Goal: Transaction & Acquisition: Purchase product/service

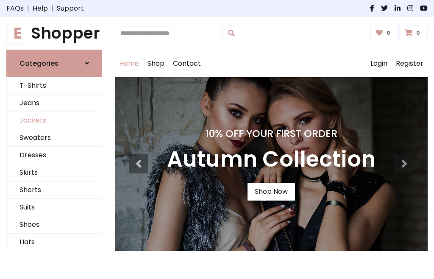
click at [54, 120] on link "Jackets" at bounding box center [54, 120] width 95 height 17
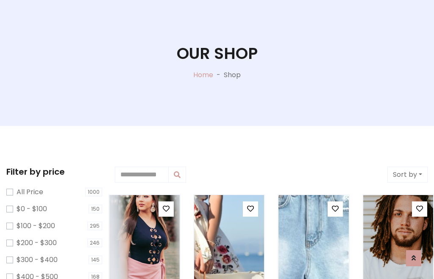
scroll to position [43, 0]
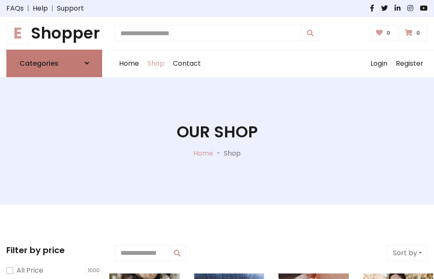
click at [54, 63] on h6 "Categories" at bounding box center [39, 63] width 39 height 8
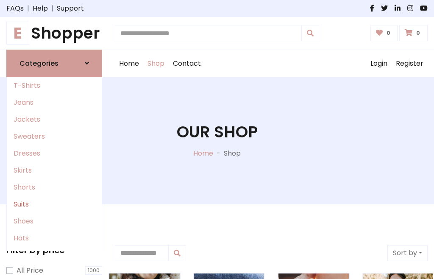
click at [54, 204] on link "Suits" at bounding box center [54, 204] width 95 height 17
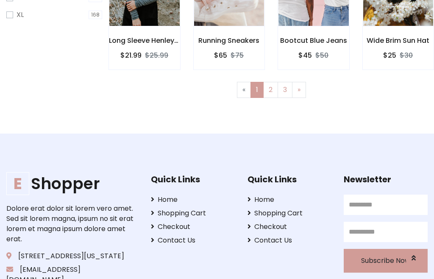
scroll to position [43, 0]
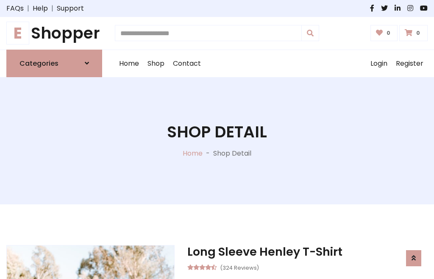
scroll to position [717, 0]
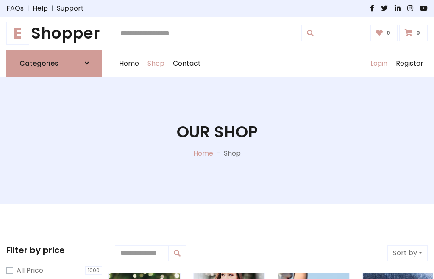
click at [379, 63] on link "Login" at bounding box center [378, 63] width 25 height 27
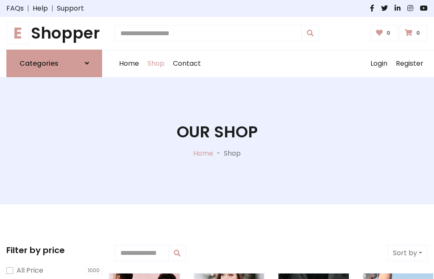
scroll to position [43, 0]
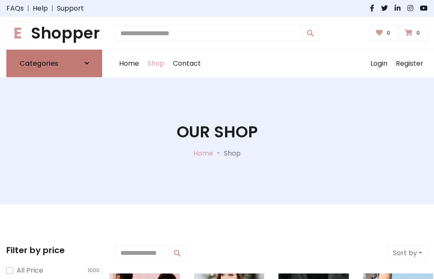
click at [87, 63] on icon at bounding box center [87, 63] width 4 height 7
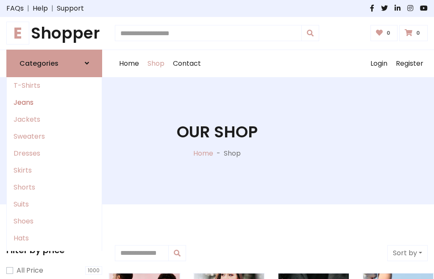
click at [54, 102] on link "Jeans" at bounding box center [54, 102] width 95 height 17
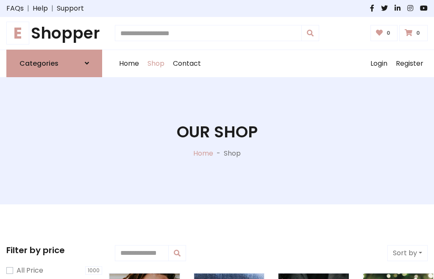
scroll to position [43, 0]
